Goal: Information Seeking & Learning: Learn about a topic

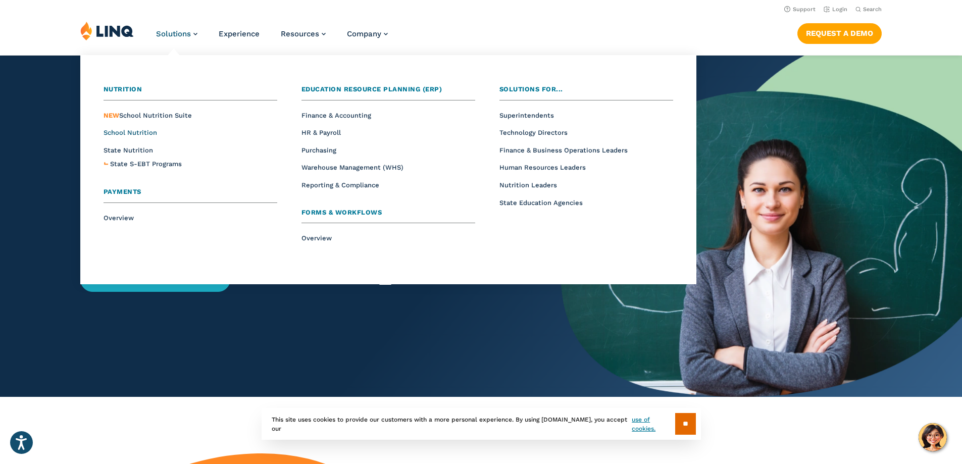
click at [137, 131] on span "School Nutrition" at bounding box center [131, 133] width 54 height 8
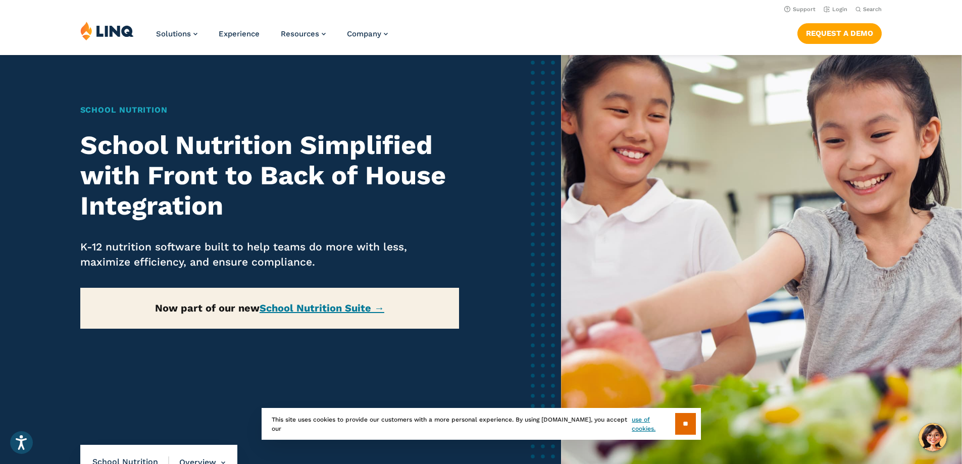
scroll to position [51, 0]
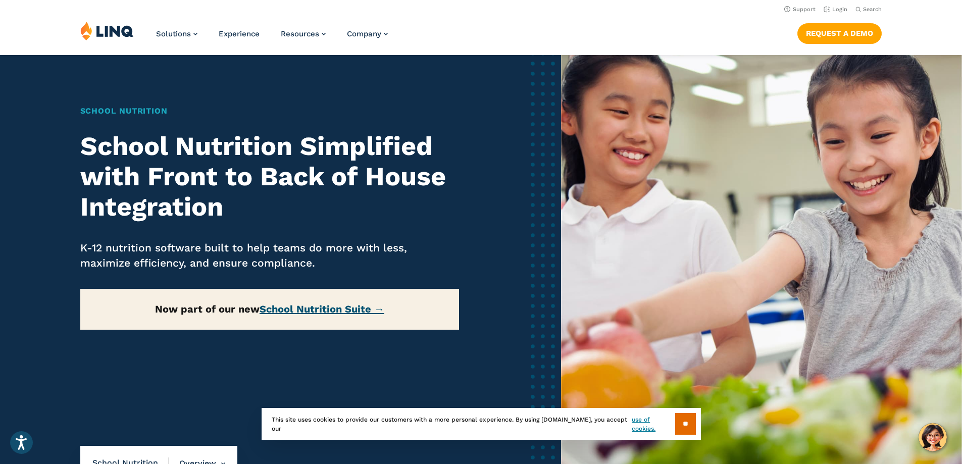
click at [355, 306] on link "School Nutrition Suite →" at bounding box center [322, 309] width 125 height 12
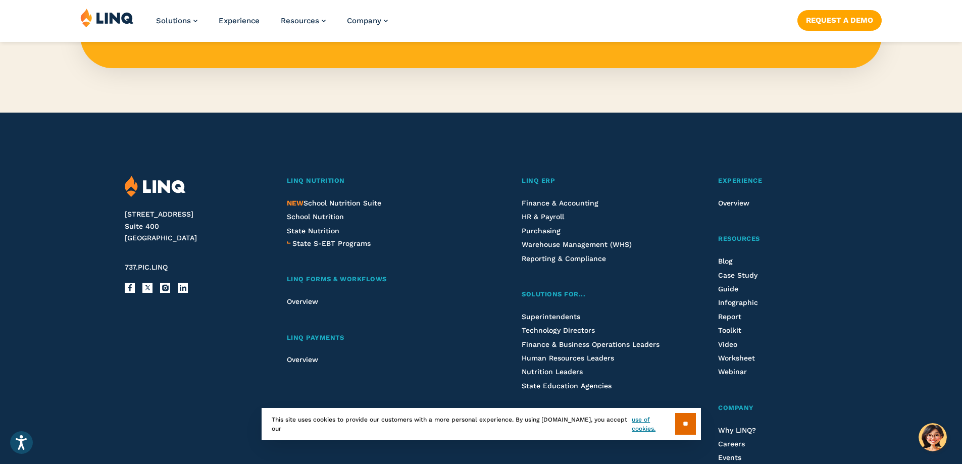
scroll to position [1108, 0]
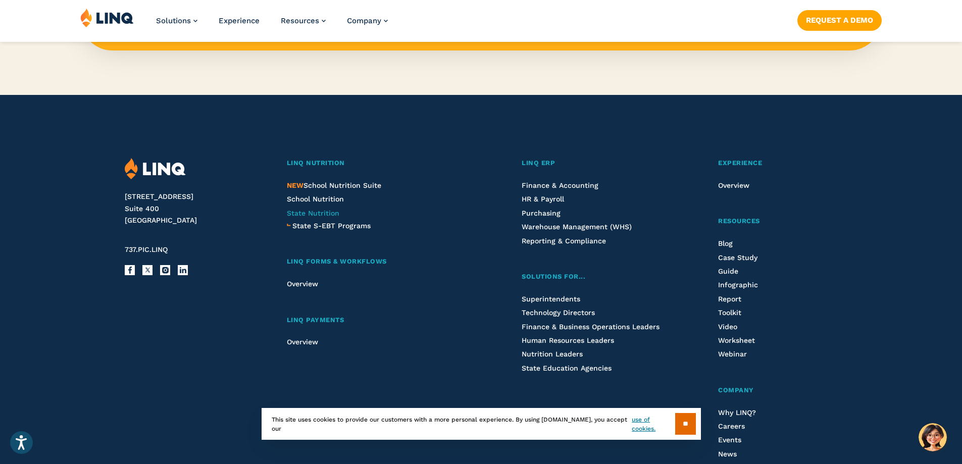
click at [333, 209] on span "State Nutrition" at bounding box center [313, 213] width 53 height 8
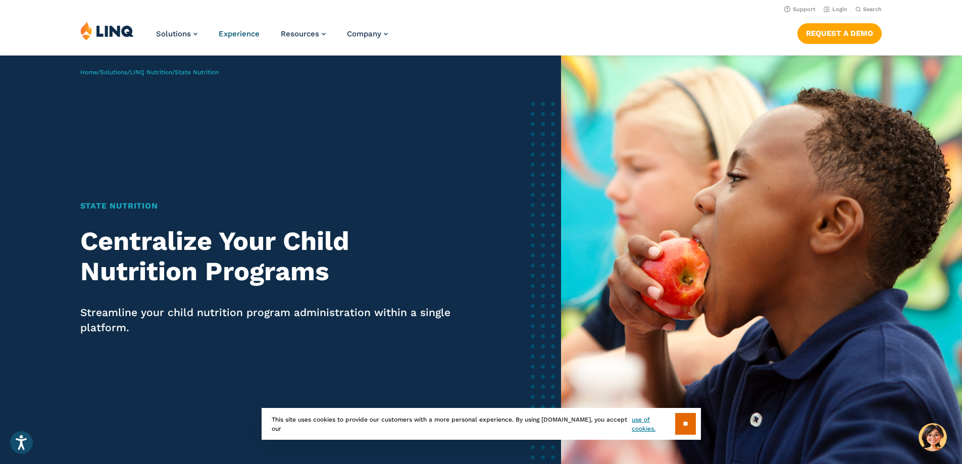
click at [237, 30] on span "Experience" at bounding box center [239, 33] width 41 height 9
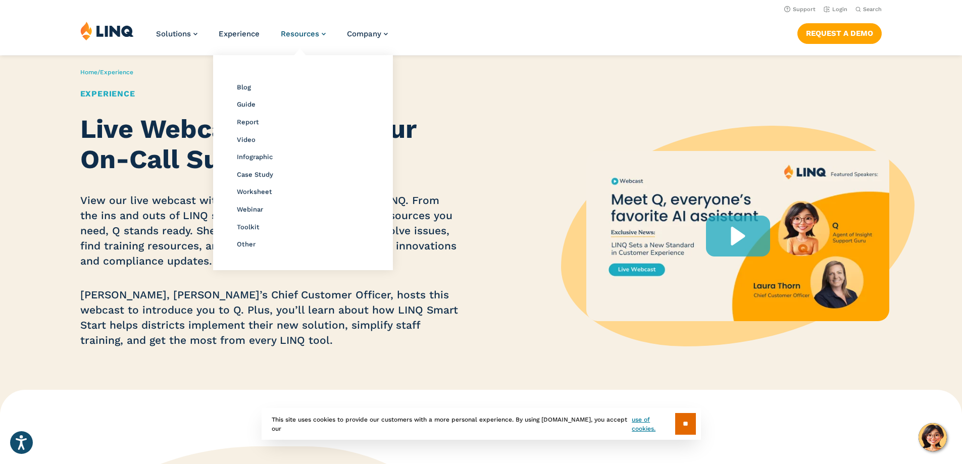
click at [310, 29] on span "Resources" at bounding box center [300, 33] width 38 height 9
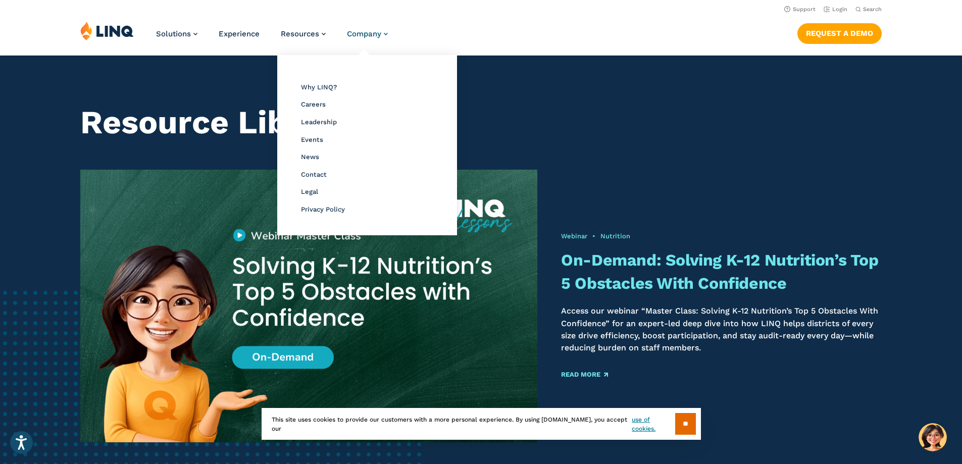
click at [369, 31] on span "Company" at bounding box center [364, 33] width 34 height 9
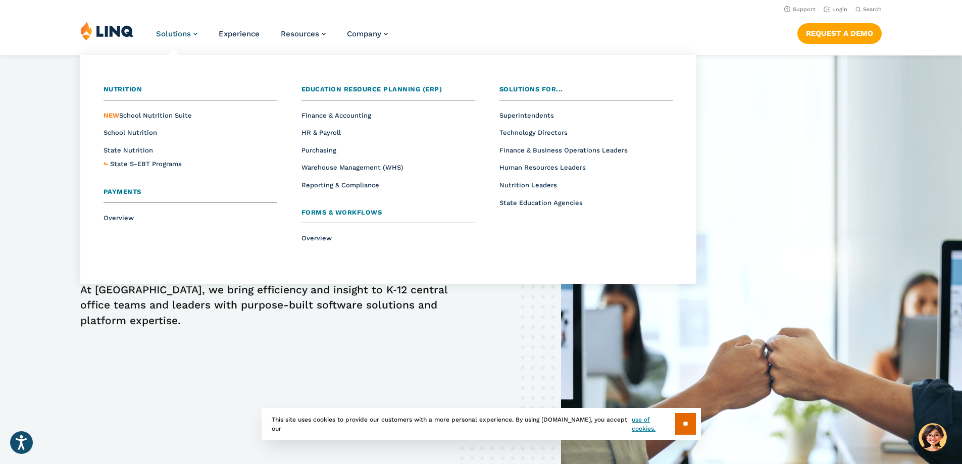
click at [173, 34] on span "Solutions" at bounding box center [173, 33] width 35 height 9
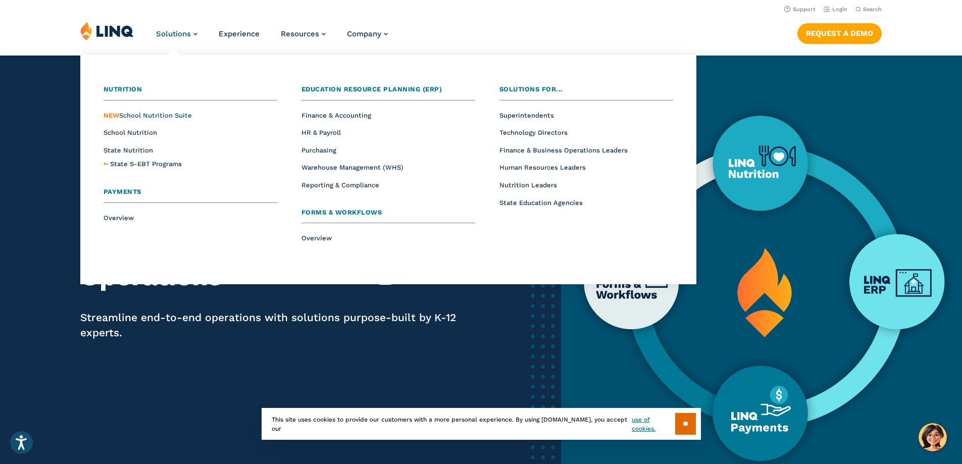
click at [183, 116] on span "NEW School Nutrition Suite" at bounding box center [148, 116] width 88 height 8
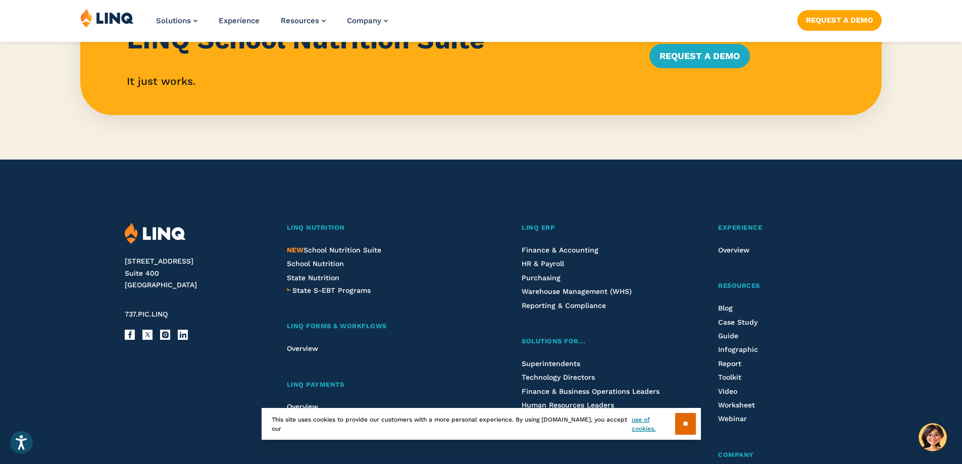
scroll to position [1061, 0]
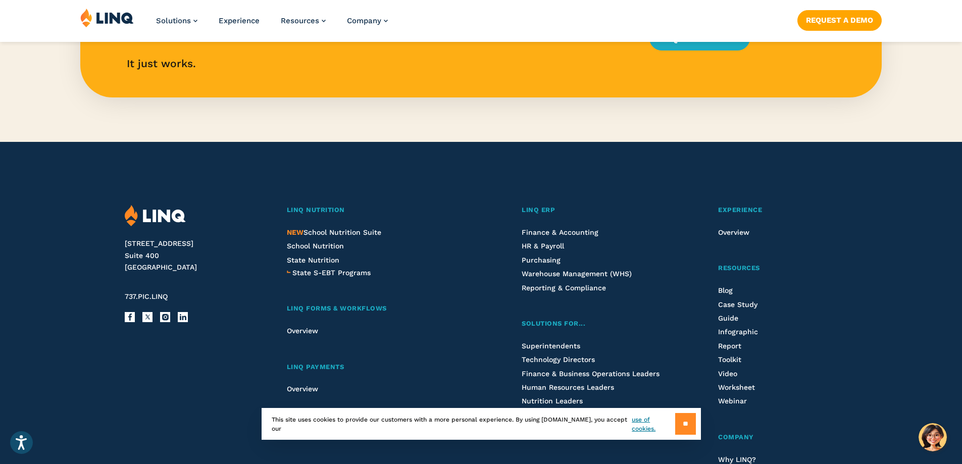
click at [677, 427] on input "**" at bounding box center [685, 424] width 21 height 22
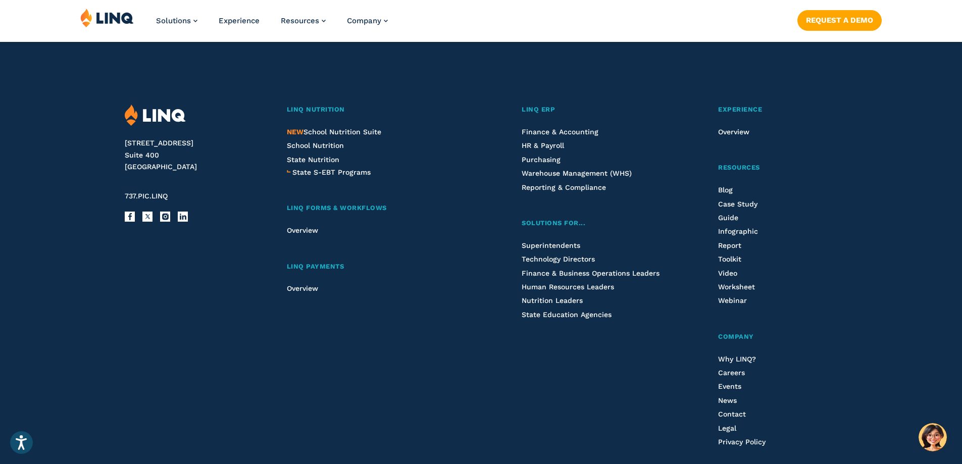
scroll to position [1162, 0]
click at [314, 146] on span "School Nutrition" at bounding box center [315, 145] width 57 height 8
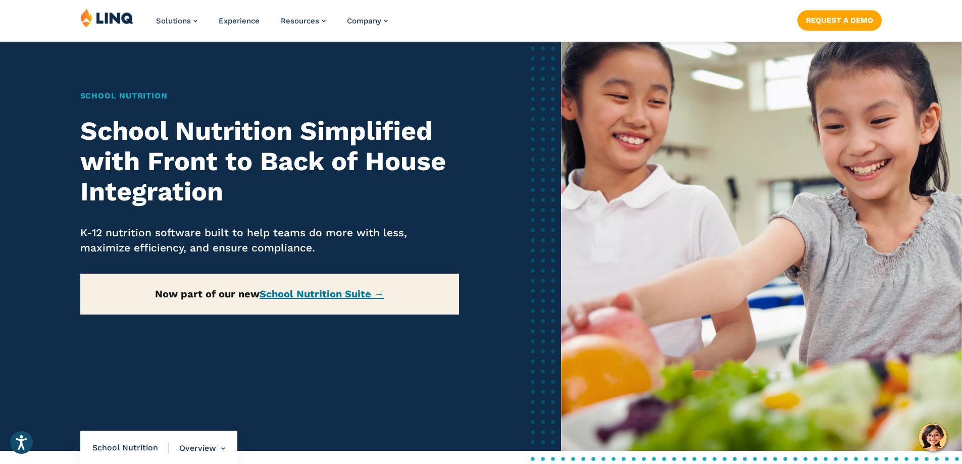
scroll to position [51, 0]
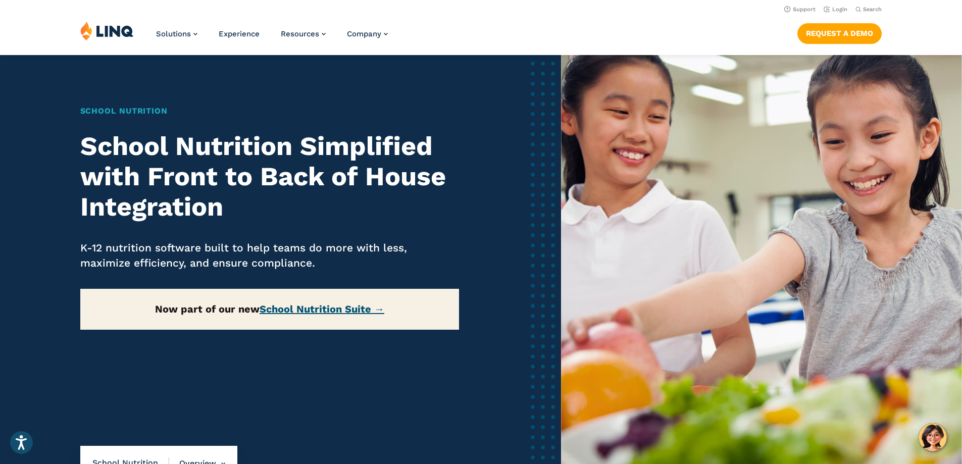
click at [303, 311] on link "School Nutrition Suite →" at bounding box center [322, 309] width 125 height 12
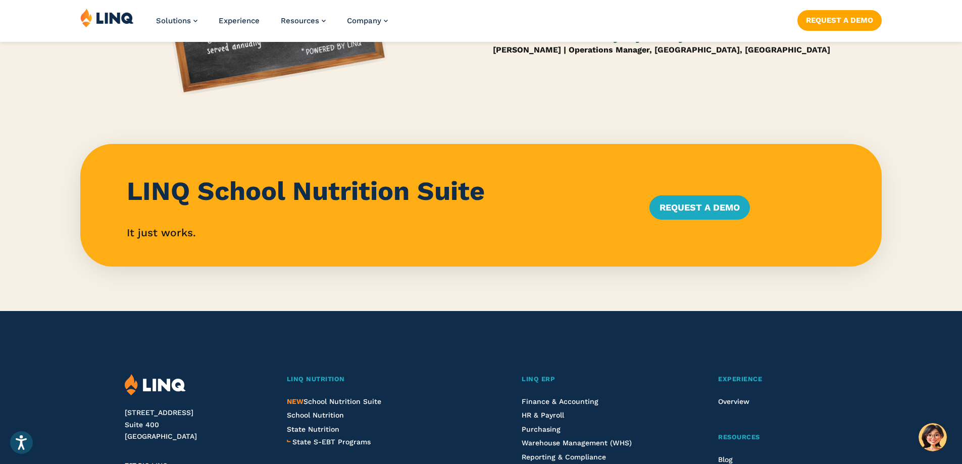
scroll to position [909, 0]
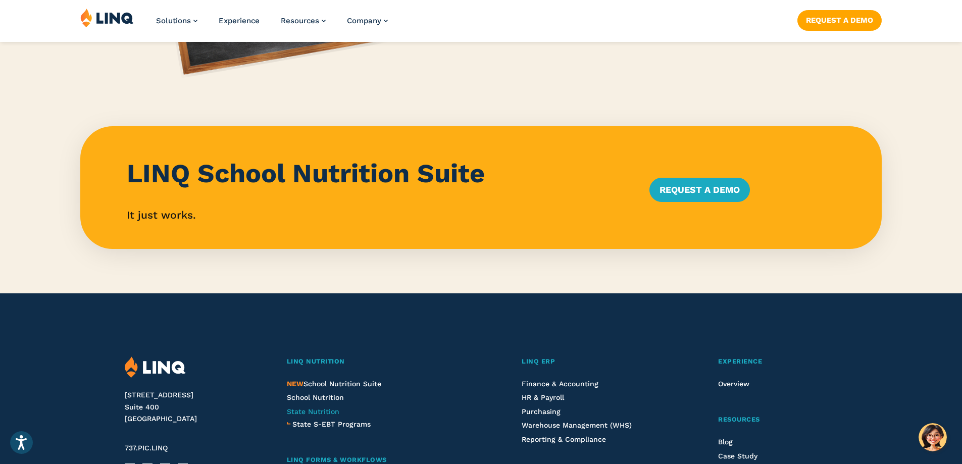
click at [333, 409] on span "State Nutrition" at bounding box center [313, 412] width 53 height 8
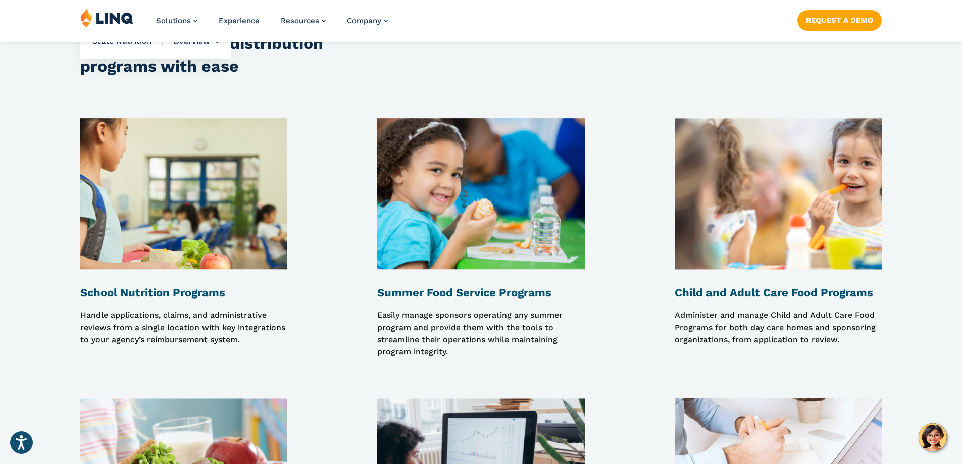
scroll to position [909, 0]
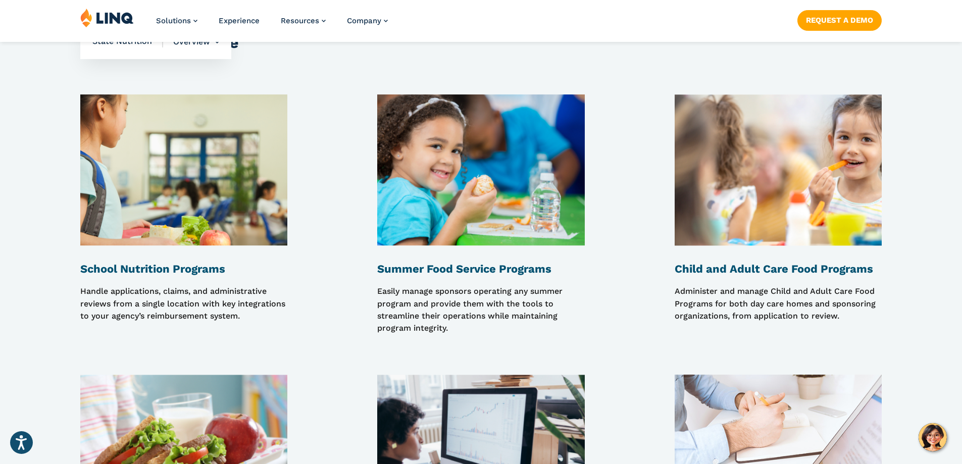
click at [176, 220] on img at bounding box center [183, 170] width 207 height 152
click at [169, 287] on p "Handle applications, claims, and administrative reviews from a single location …" at bounding box center [183, 309] width 207 height 49
click at [171, 300] on p "Handle applications, claims, and administrative reviews from a single location …" at bounding box center [183, 309] width 207 height 49
click at [178, 271] on strong "School Nutrition Programs" at bounding box center [152, 269] width 145 height 13
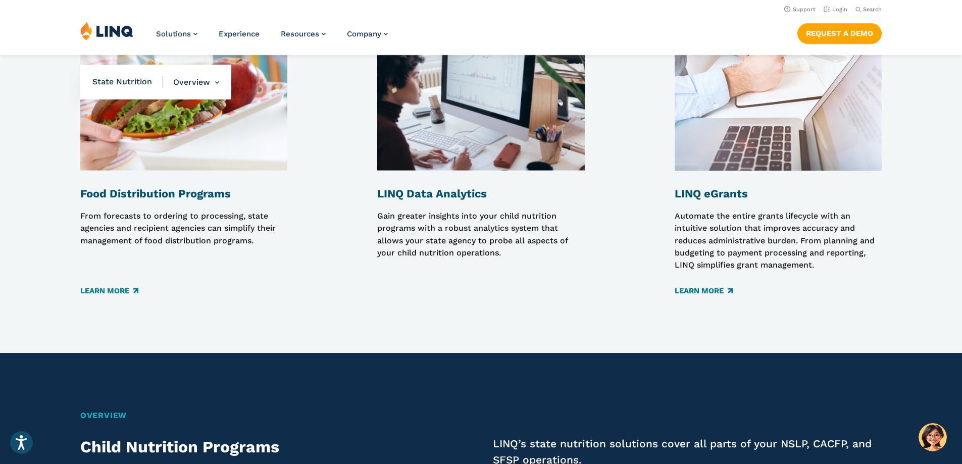
scroll to position [1263, 0]
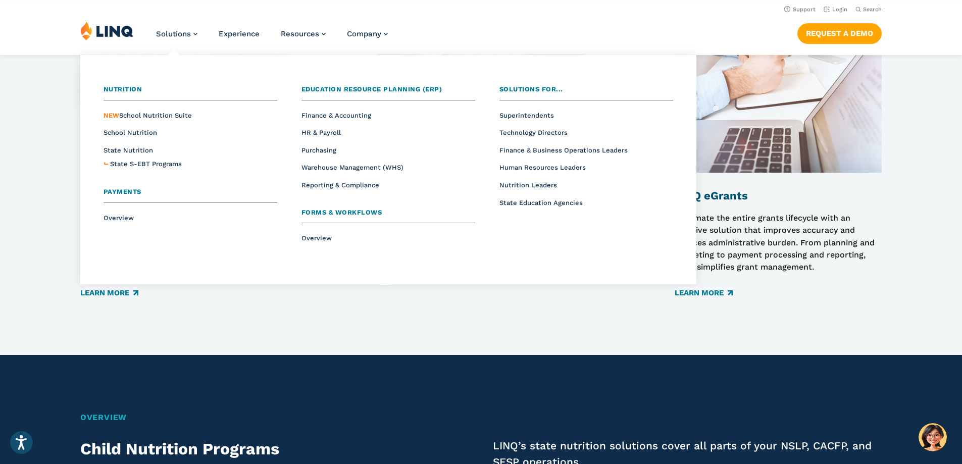
click at [135, 127] on ul "Overview NEW School Nutrition Suite School Nutrition State Nutrition State S-EB…" at bounding box center [191, 140] width 174 height 62
click at [136, 131] on span "School Nutrition" at bounding box center [131, 133] width 54 height 8
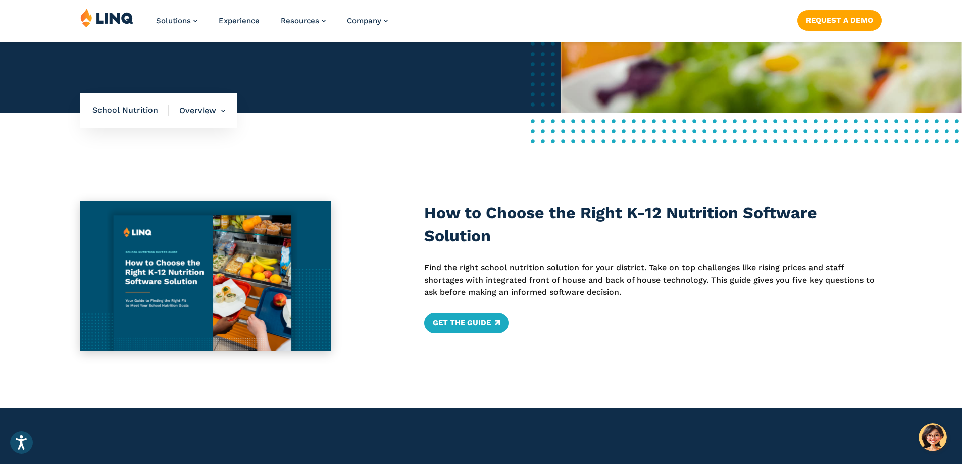
scroll to position [404, 0]
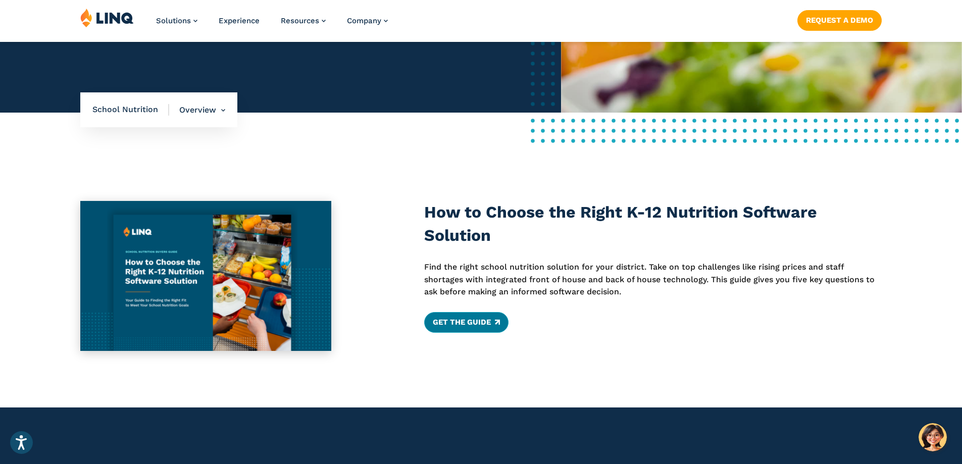
click at [470, 325] on link "Get the Guide" at bounding box center [466, 322] width 84 height 20
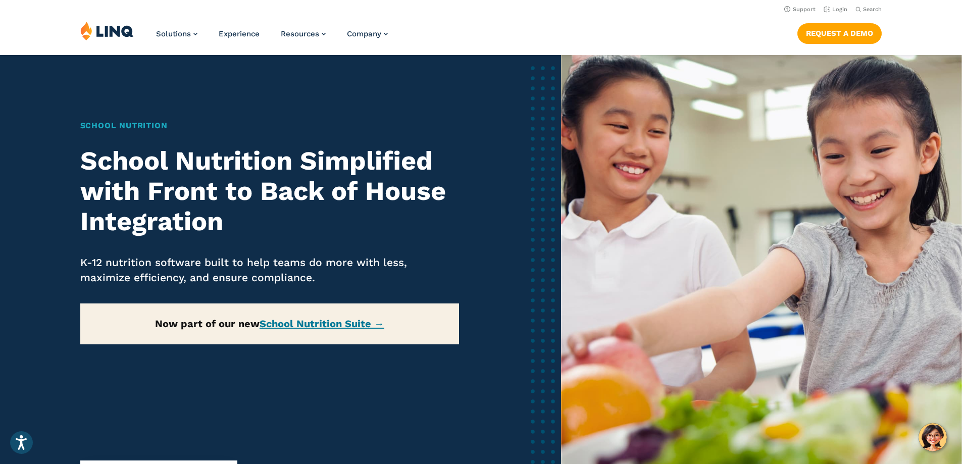
scroll to position [0, 0]
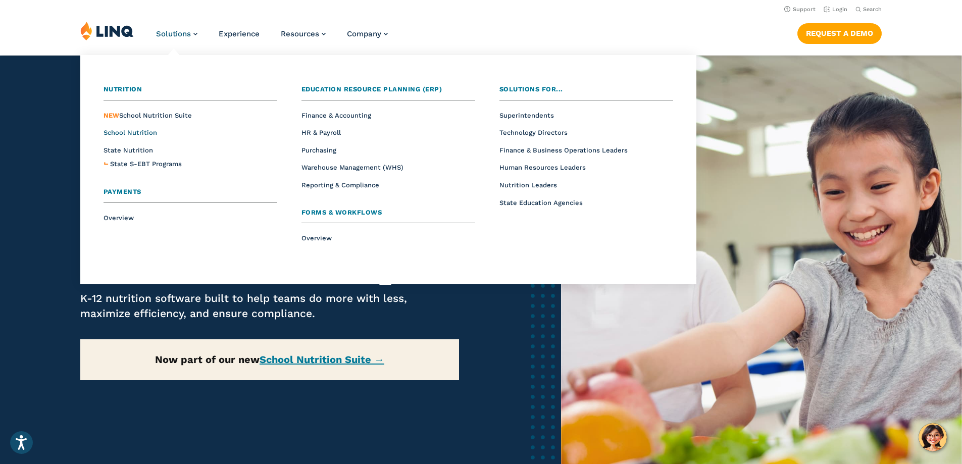
click at [125, 135] on span "School Nutrition" at bounding box center [131, 133] width 54 height 8
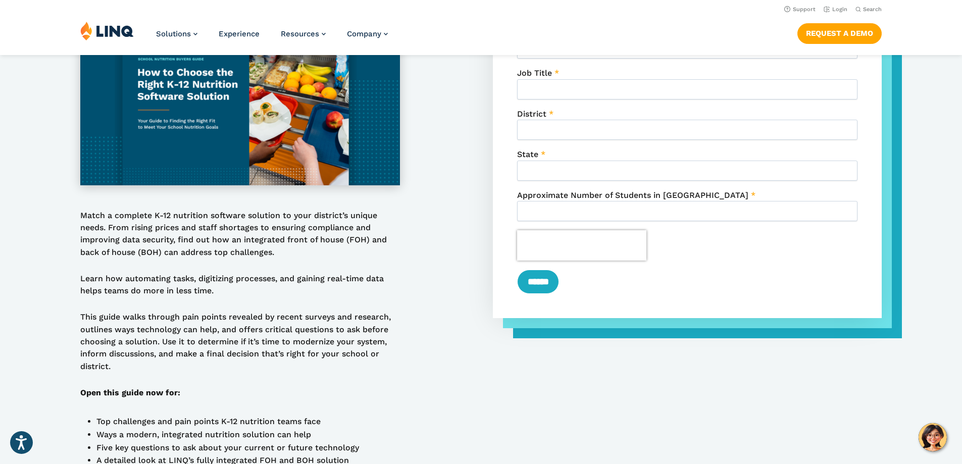
scroll to position [303, 0]
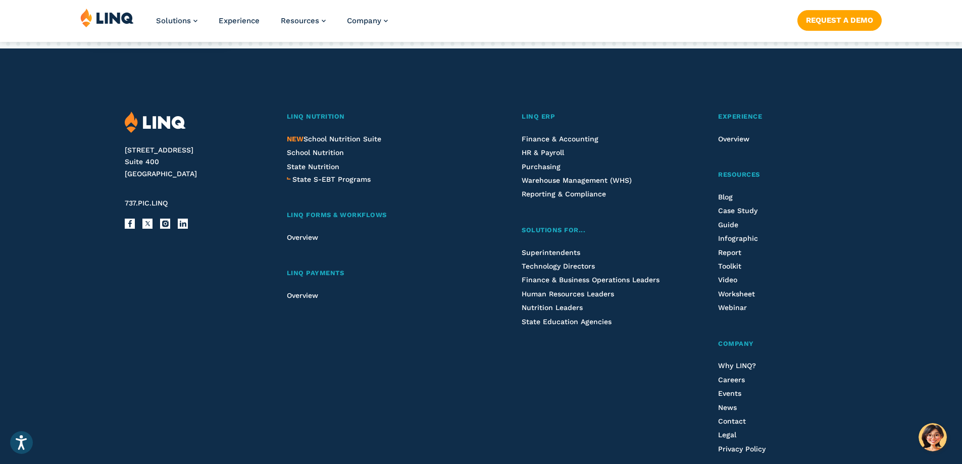
scroll to position [2677, 0]
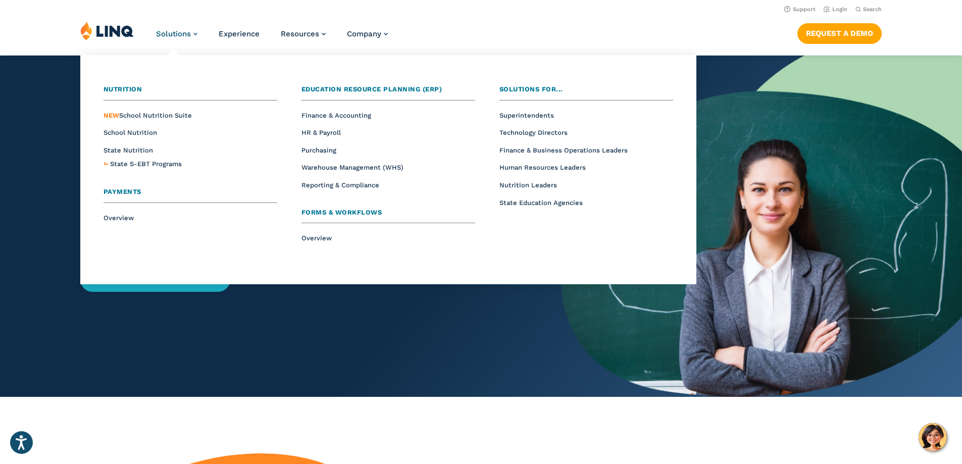
click at [181, 30] on span "Solutions" at bounding box center [173, 33] width 35 height 9
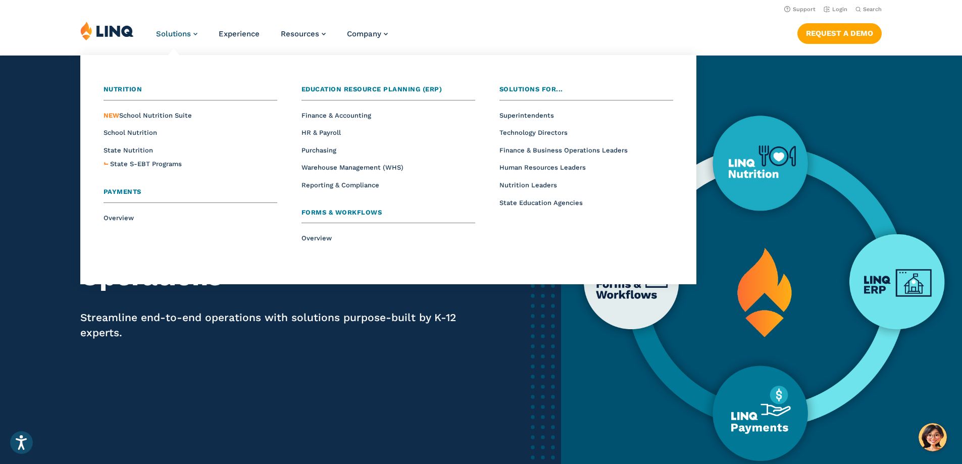
click at [176, 32] on span "Solutions" at bounding box center [173, 33] width 35 height 9
